Goal: Task Accomplishment & Management: Manage account settings

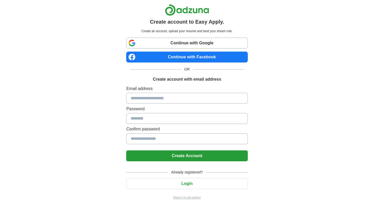
click at [211, 40] on link "Continue with Google" at bounding box center [186, 43] width 121 height 11
click at [191, 181] on button "Login" at bounding box center [186, 183] width 121 height 11
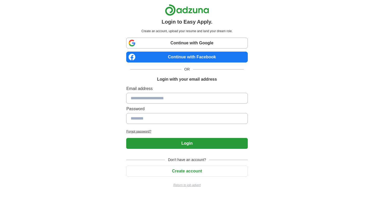
click at [186, 43] on link "Continue with Google" at bounding box center [186, 43] width 121 height 11
